Goal: Use online tool/utility: Utilize a website feature to perform a specific function

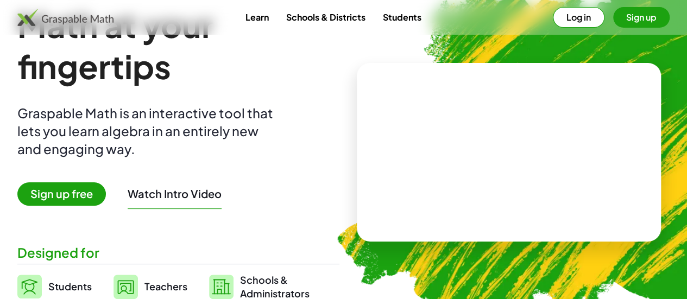
scroll to position [167, 0]
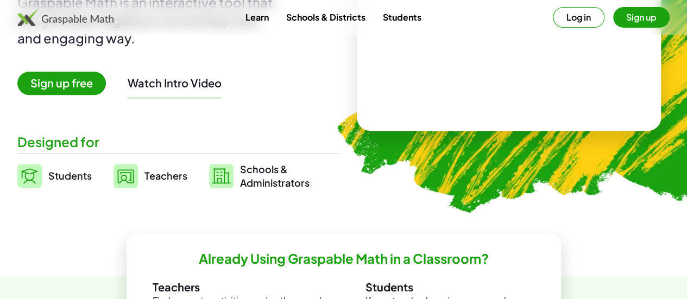
click at [92, 172] on span "Students" at bounding box center [69, 175] width 43 height 12
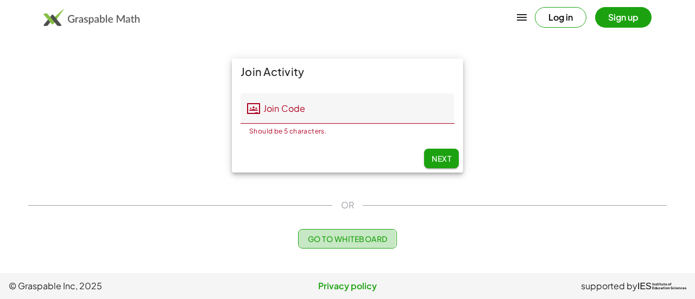
click at [319, 246] on button "Go to Whiteboard" at bounding box center [347, 239] width 98 height 20
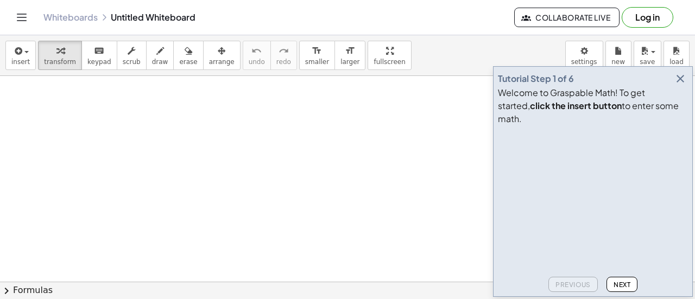
click at [683, 85] on icon "button" at bounding box center [680, 78] width 13 height 13
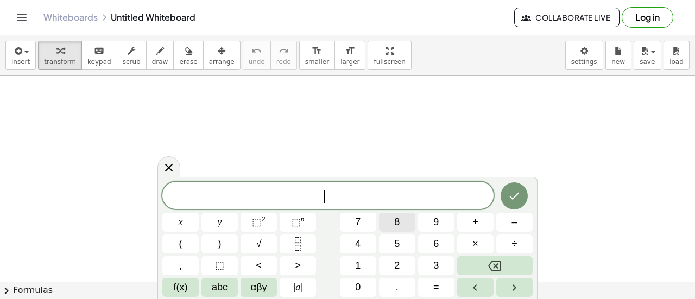
click at [398, 215] on span "8" at bounding box center [396, 222] width 5 height 15
click at [510, 227] on button "–" at bounding box center [514, 222] width 36 height 19
click at [396, 223] on span "8" at bounding box center [396, 222] width 5 height 15
click at [443, 288] on button "=" at bounding box center [436, 287] width 36 height 19
click at [398, 264] on span "2" at bounding box center [396, 265] width 5 height 15
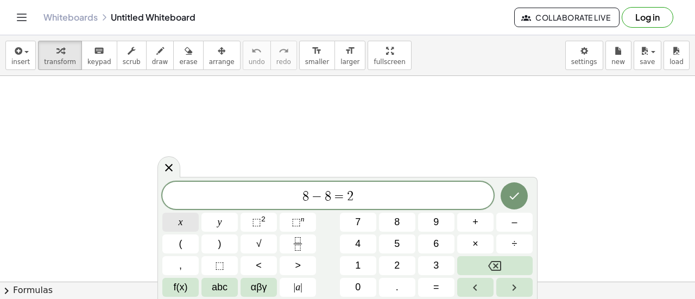
click at [169, 225] on button "x" at bounding box center [180, 222] width 36 height 19
click at [520, 243] on button "÷" at bounding box center [514, 244] width 36 height 19
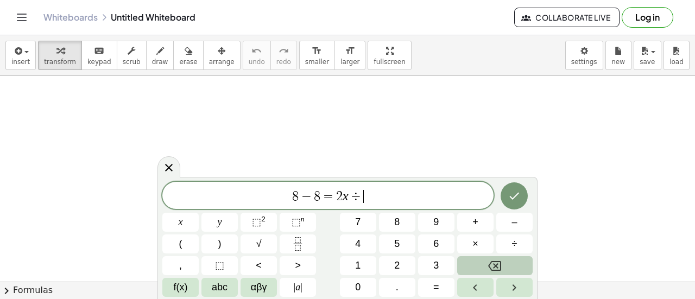
click at [503, 267] on button "Backspace" at bounding box center [494, 265] width 75 height 19
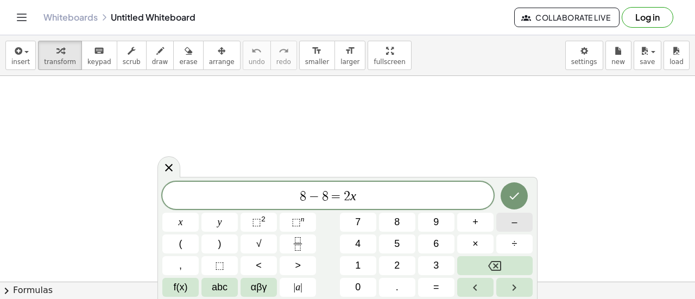
click at [517, 222] on span "–" at bounding box center [513, 222] width 5 height 15
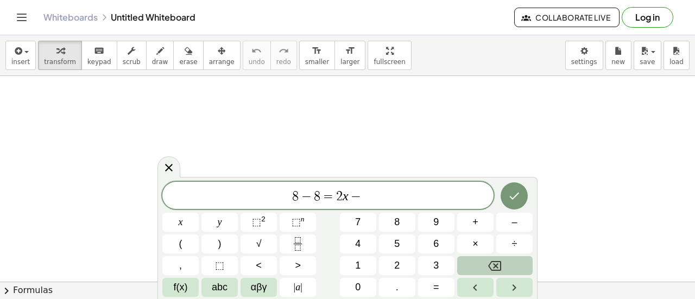
click at [495, 268] on icon "Backspace" at bounding box center [494, 265] width 13 height 13
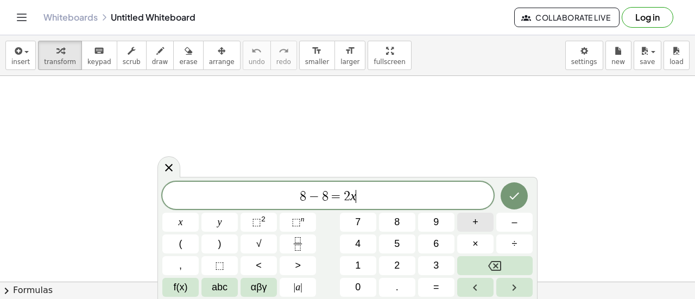
click at [481, 228] on button "+" at bounding box center [475, 222] width 36 height 19
click at [362, 268] on button "1" at bounding box center [358, 265] width 36 height 19
click at [425, 248] on button "6" at bounding box center [436, 244] width 36 height 19
click at [528, 196] on button "Done" at bounding box center [514, 195] width 27 height 27
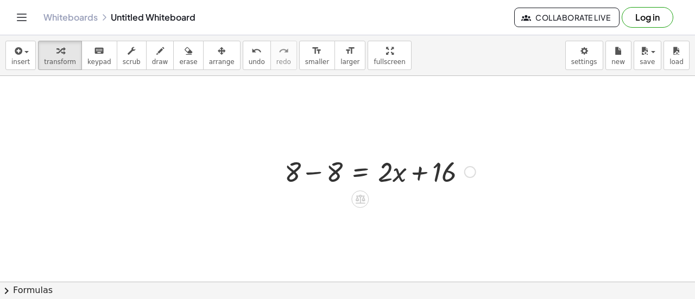
click at [371, 173] on div at bounding box center [380, 171] width 202 height 37
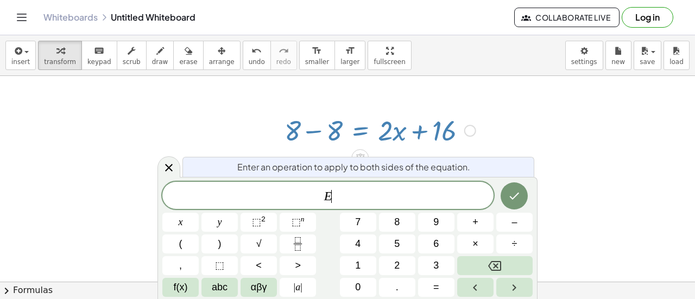
scroll to position [41, 0]
click at [303, 122] on div at bounding box center [380, 129] width 202 height 37
click at [308, 136] on div at bounding box center [380, 129] width 202 height 37
click at [299, 132] on div at bounding box center [380, 129] width 202 height 37
click at [293, 133] on div at bounding box center [380, 129] width 202 height 37
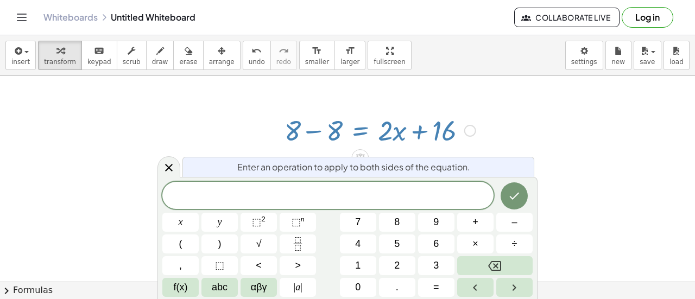
click at [382, 112] on div at bounding box center [380, 129] width 202 height 37
click at [478, 80] on div at bounding box center [347, 277] width 695 height 484
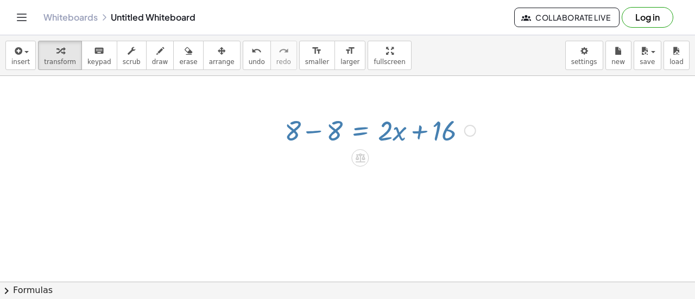
scroll to position [21, 0]
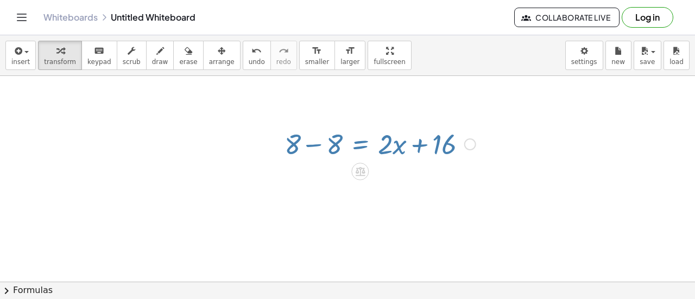
click at [478, 80] on div at bounding box center [347, 290] width 695 height 484
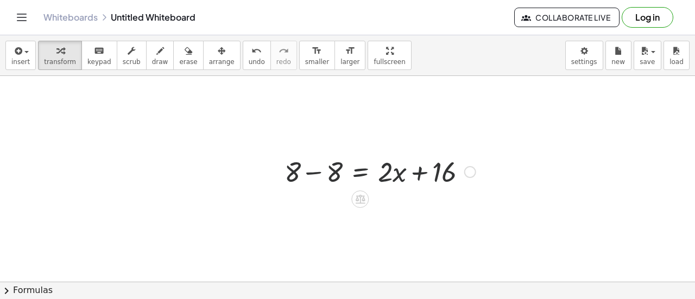
scroll to position [0, 0]
click at [375, 172] on div at bounding box center [380, 171] width 202 height 37
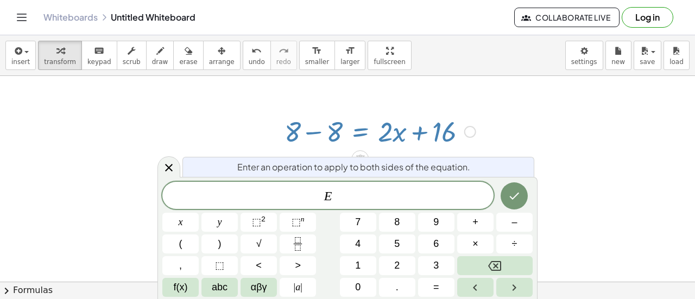
scroll to position [41, 0]
click at [179, 221] on span "x" at bounding box center [181, 222] width 4 height 15
click at [520, 225] on button "–" at bounding box center [514, 222] width 36 height 19
click at [433, 287] on button "=" at bounding box center [436, 287] width 36 height 19
click at [403, 264] on button "2" at bounding box center [397, 265] width 36 height 19
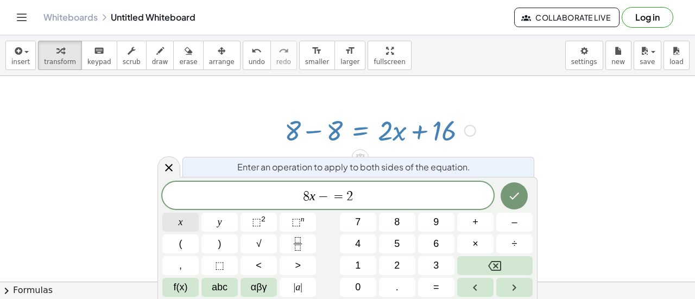
click at [173, 221] on button "x" at bounding box center [180, 222] width 36 height 19
click at [519, 223] on button "–" at bounding box center [514, 222] width 36 height 19
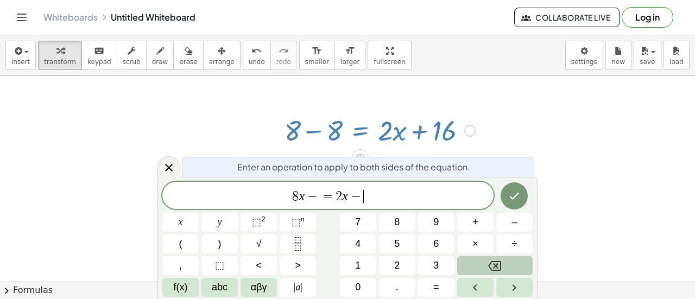
click at [484, 264] on button "Backspace" at bounding box center [494, 265] width 75 height 19
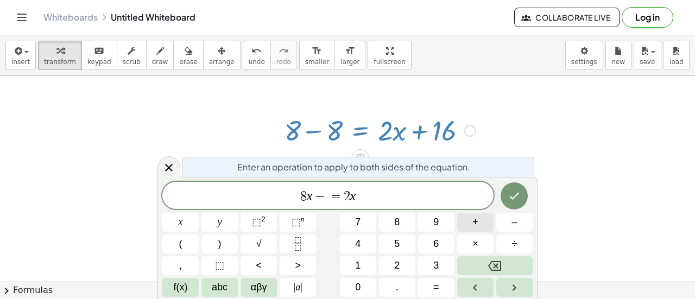
click at [474, 229] on span "+" at bounding box center [475, 222] width 6 height 15
click at [350, 259] on button "1" at bounding box center [358, 265] width 36 height 19
click at [421, 244] on button "6" at bounding box center [436, 244] width 36 height 19
click at [309, 197] on span "−" at bounding box center [306, 196] width 16 height 13
click at [395, 222] on span "8" at bounding box center [396, 222] width 5 height 15
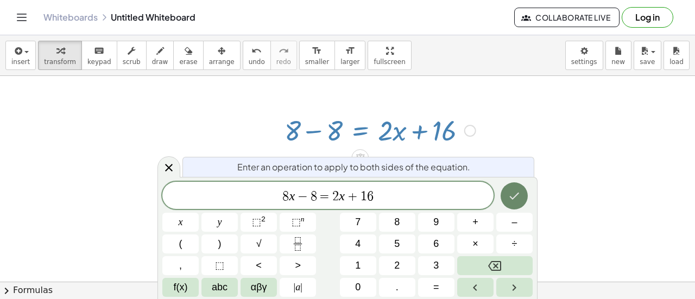
click at [510, 197] on icon "Done" at bounding box center [515, 196] width 10 height 7
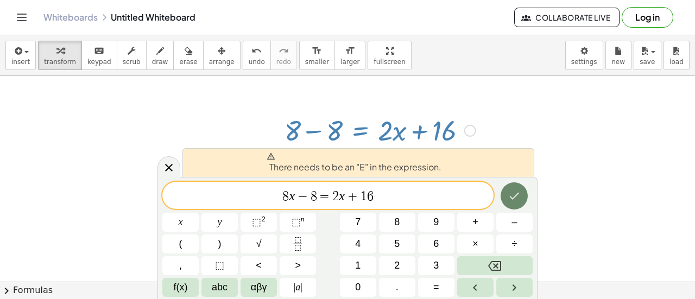
click at [510, 197] on icon "Done" at bounding box center [514, 195] width 13 height 13
drag, startPoint x: 510, startPoint y: 197, endPoint x: 479, endPoint y: 133, distance: 70.9
click at [479, 133] on div at bounding box center [380, 129] width 202 height 37
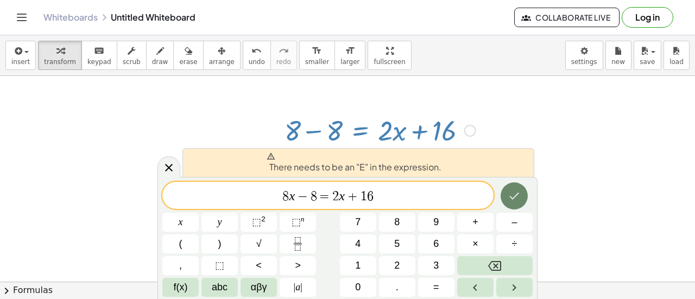
click at [522, 196] on button "Done" at bounding box center [514, 195] width 27 height 27
click at [167, 169] on icon at bounding box center [169, 168] width 8 height 8
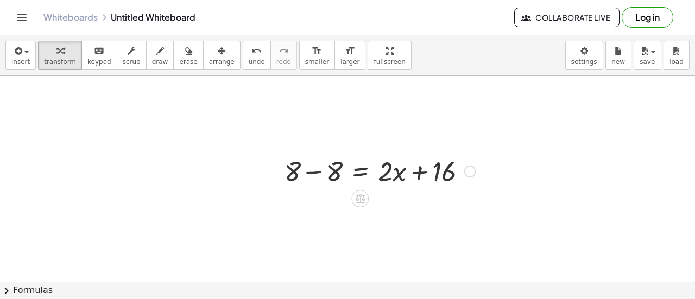
scroll to position [0, 0]
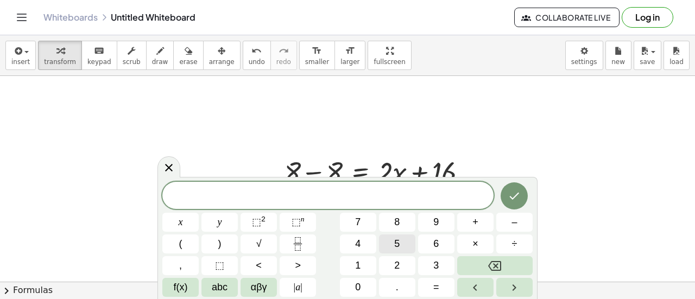
click at [401, 238] on button "5" at bounding box center [397, 244] width 36 height 19
click at [194, 221] on button "x" at bounding box center [180, 222] width 36 height 19
click at [371, 266] on button "1" at bounding box center [358, 265] width 36 height 19
click at [511, 268] on button "Backspace" at bounding box center [494, 265] width 75 height 19
click at [441, 292] on button "=" at bounding box center [436, 287] width 36 height 19
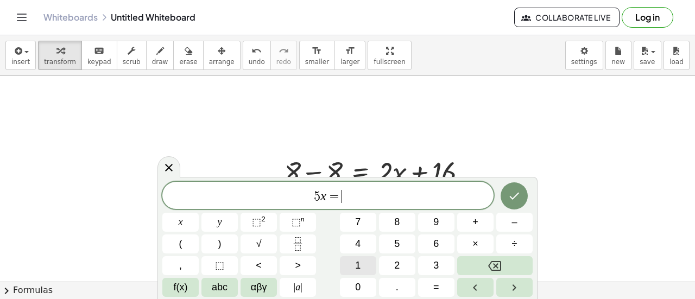
click at [360, 260] on span "1" at bounding box center [357, 265] width 5 height 15
click at [354, 289] on button "0" at bounding box center [358, 287] width 36 height 19
click at [513, 207] on button "Done" at bounding box center [514, 195] width 27 height 27
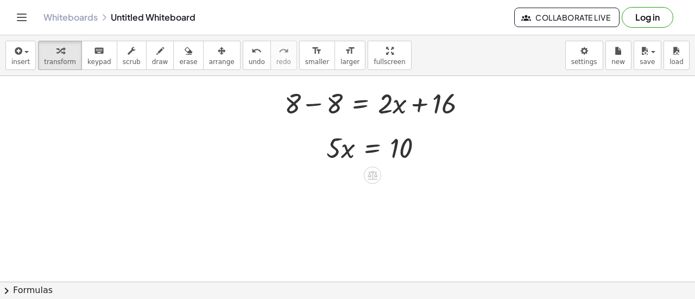
scroll to position [69, 0]
click at [350, 156] on div at bounding box center [379, 146] width 117 height 37
click at [408, 151] on div at bounding box center [379, 146] width 117 height 37
click at [354, 148] on div at bounding box center [379, 146] width 117 height 37
click at [339, 149] on div at bounding box center [379, 146] width 117 height 37
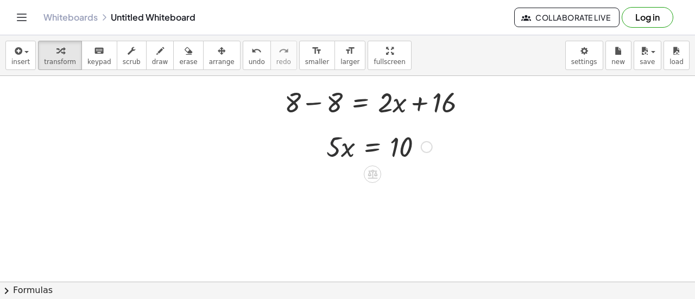
click at [403, 148] on div at bounding box center [379, 146] width 117 height 37
drag, startPoint x: 333, startPoint y: 150, endPoint x: 432, endPoint y: 153, distance: 99.4
click at [432, 153] on div at bounding box center [379, 146] width 117 height 37
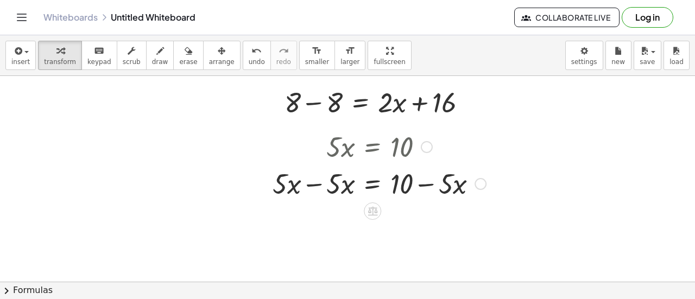
click at [432, 181] on div at bounding box center [379, 182] width 224 height 37
click at [309, 183] on div at bounding box center [379, 182] width 224 height 37
click at [309, 183] on div at bounding box center [347, 249] width 695 height 484
